Goal: Information Seeking & Learning: Learn about a topic

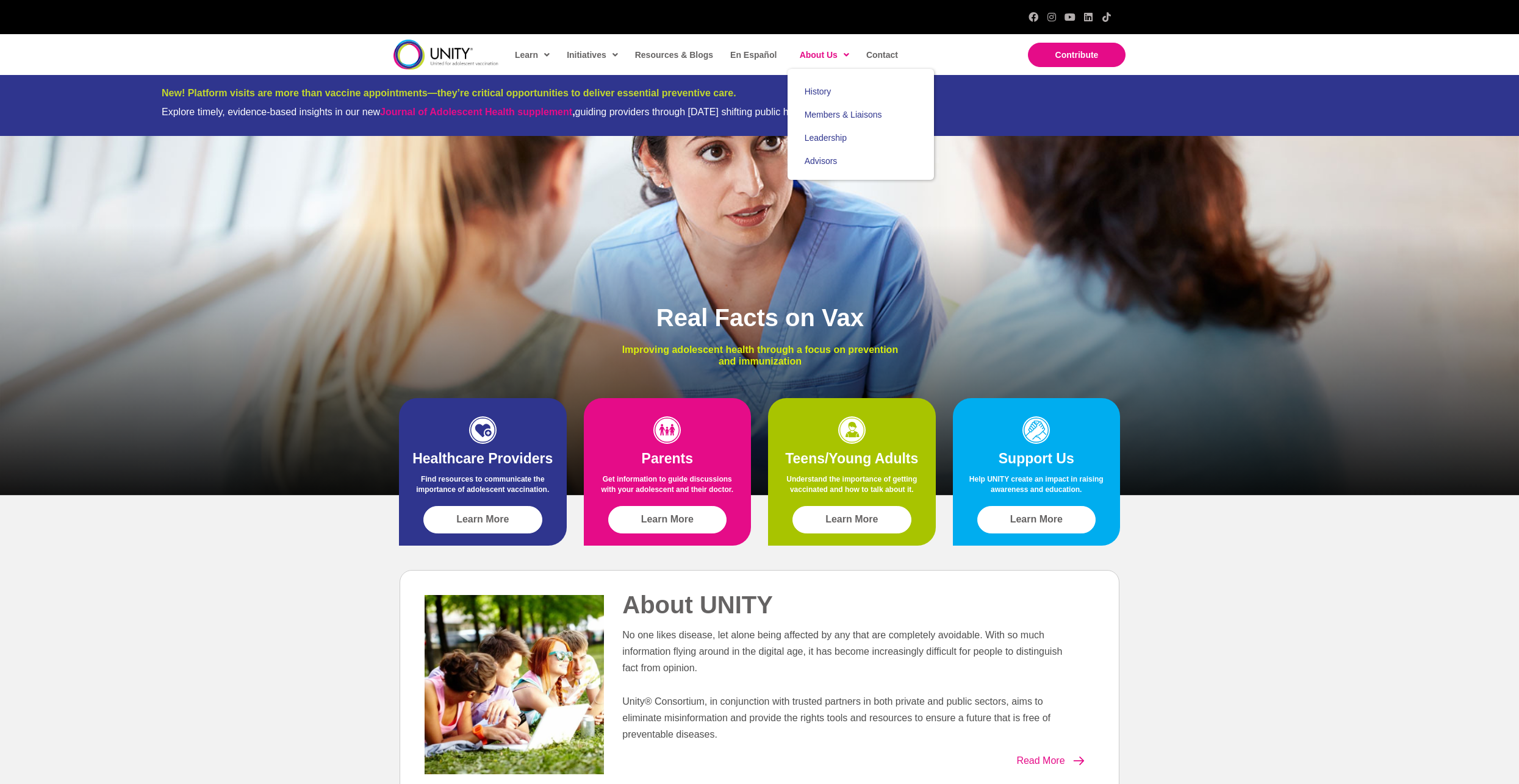
click at [820, 60] on span "About Us" at bounding box center [825, 55] width 49 height 18
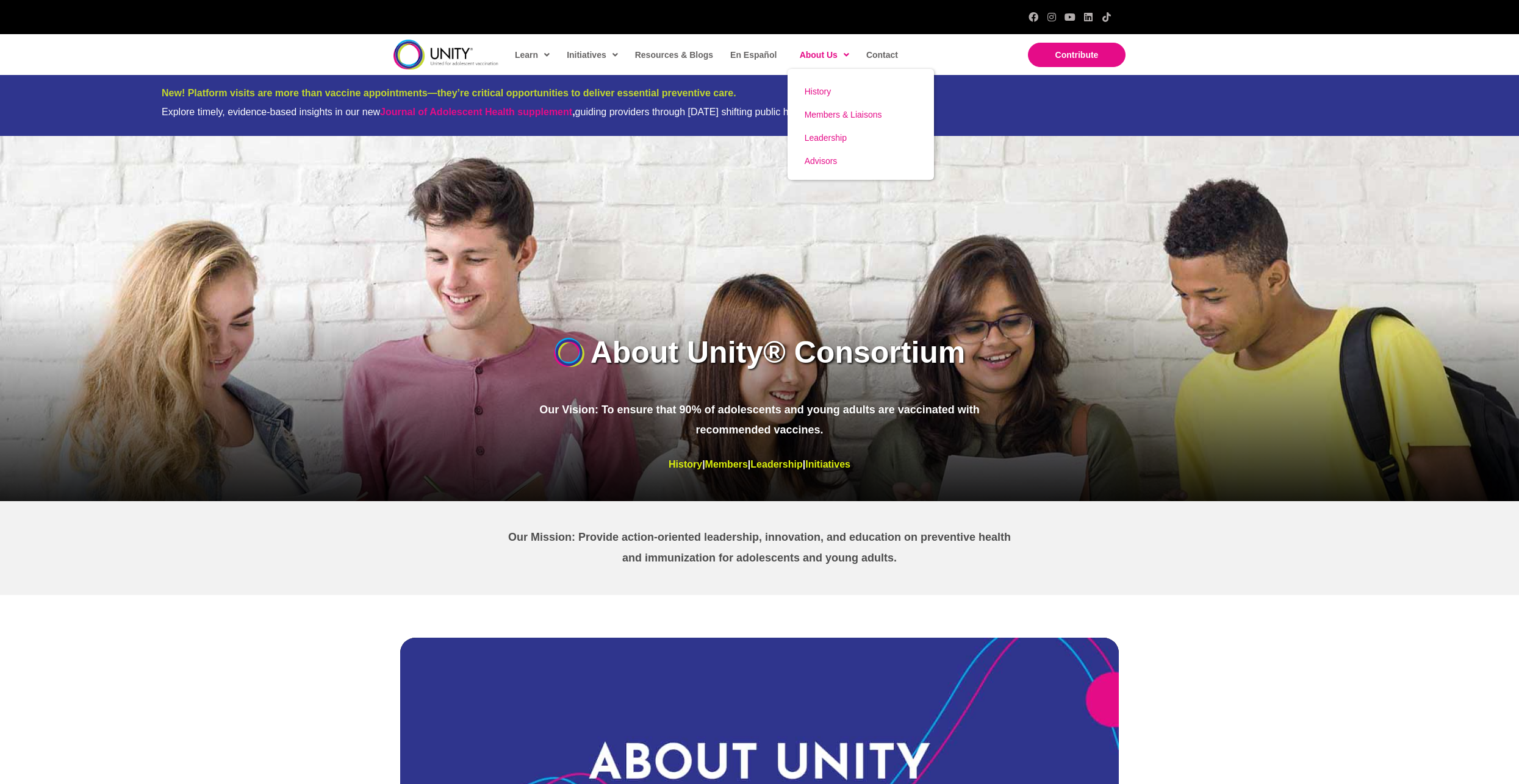
click at [825, 85] on link "History" at bounding box center [861, 92] width 146 height 23
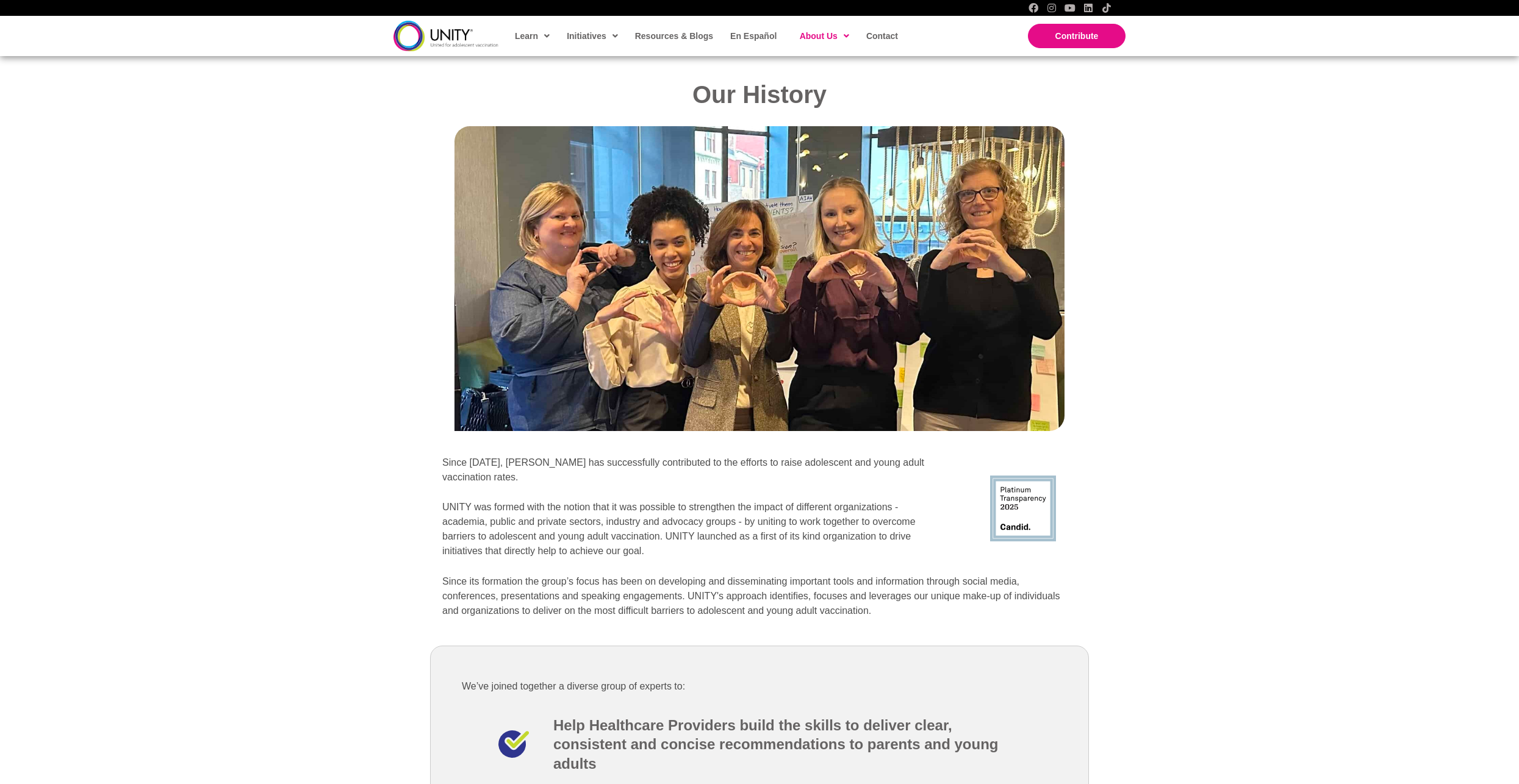
scroll to position [1145, 0]
